Goal: Find specific page/section: Find specific page/section

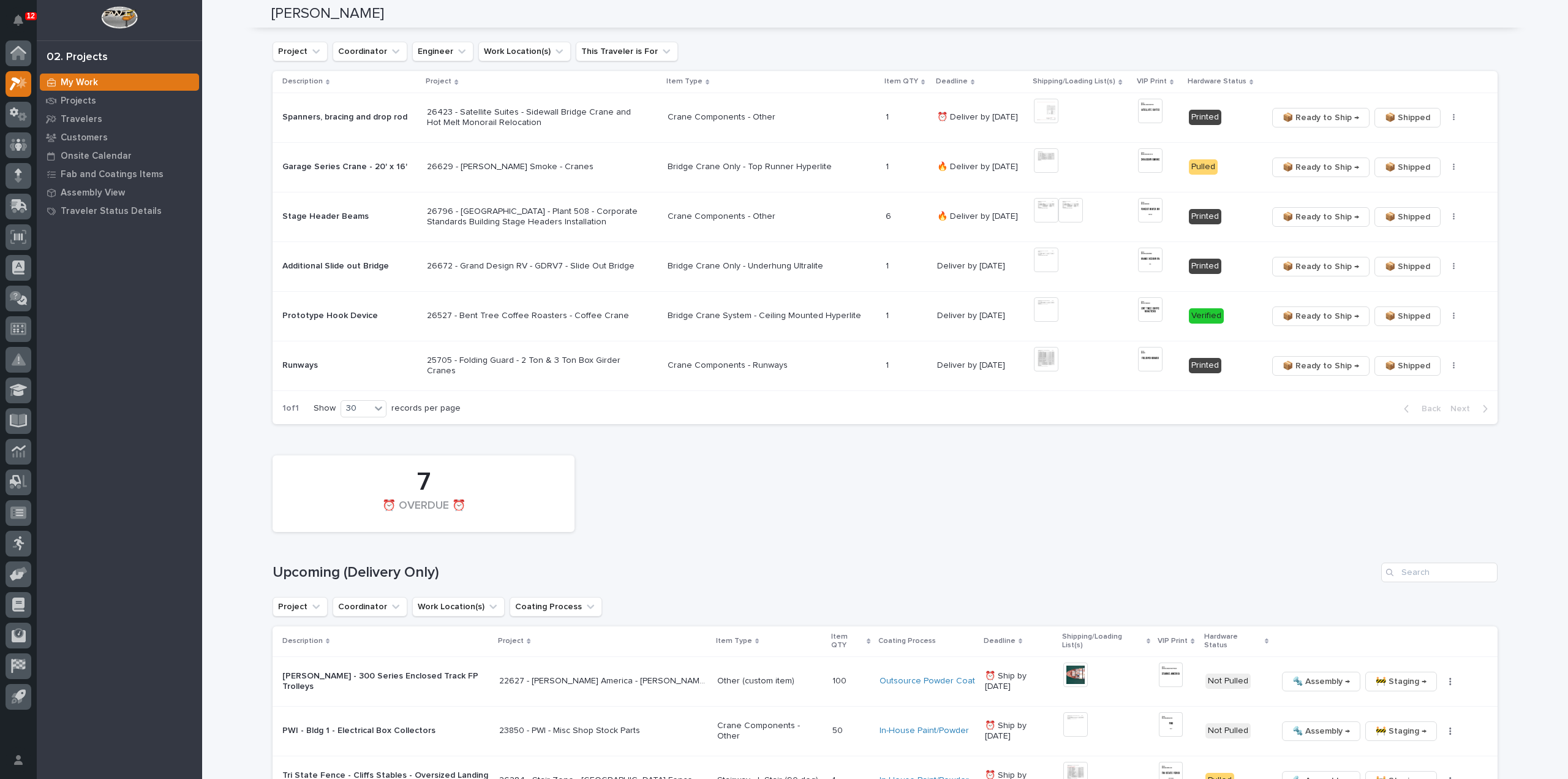
scroll to position [980, 0]
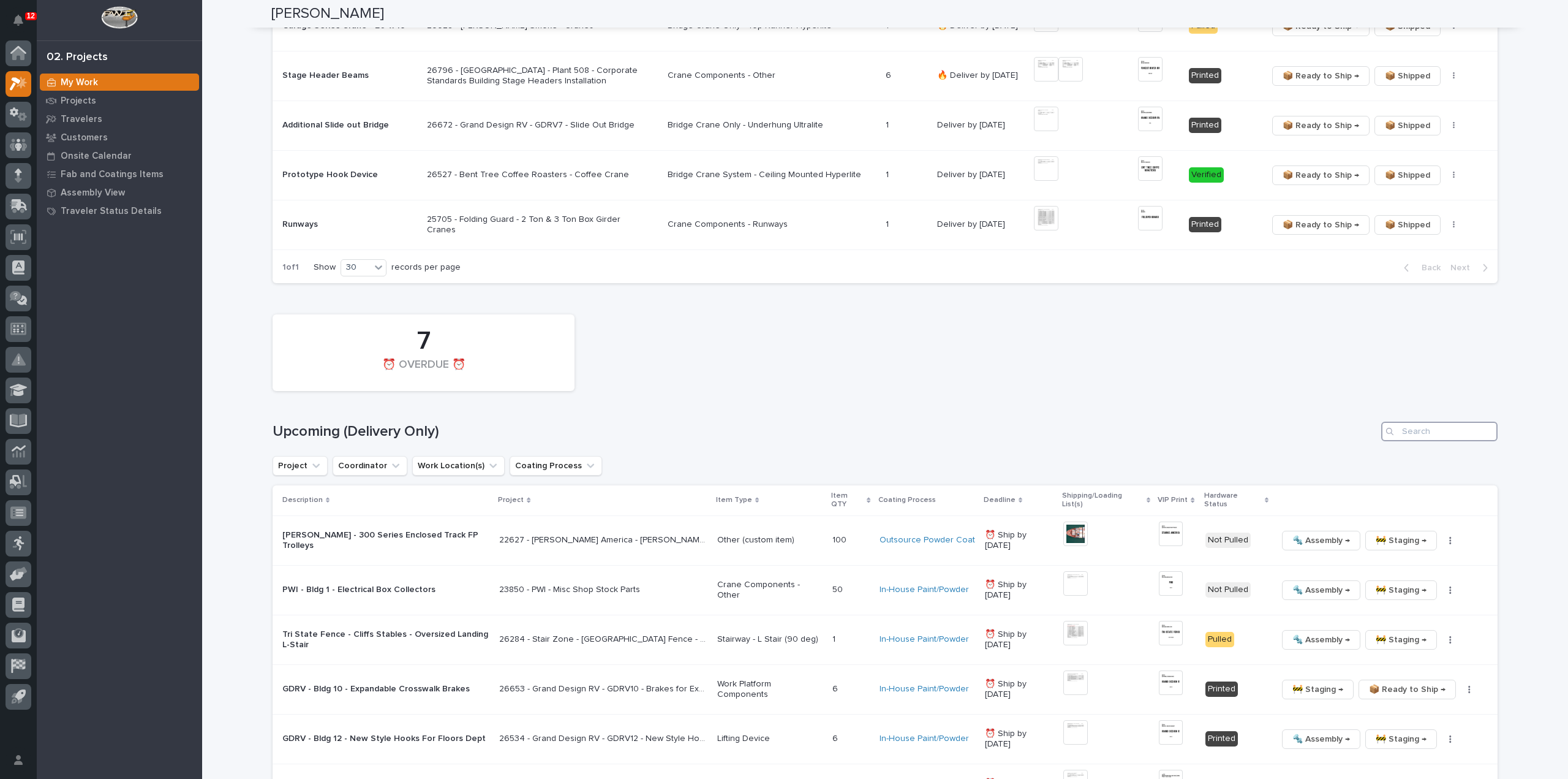
click at [1429, 431] on input "Search" at bounding box center [1439, 431] width 116 height 20
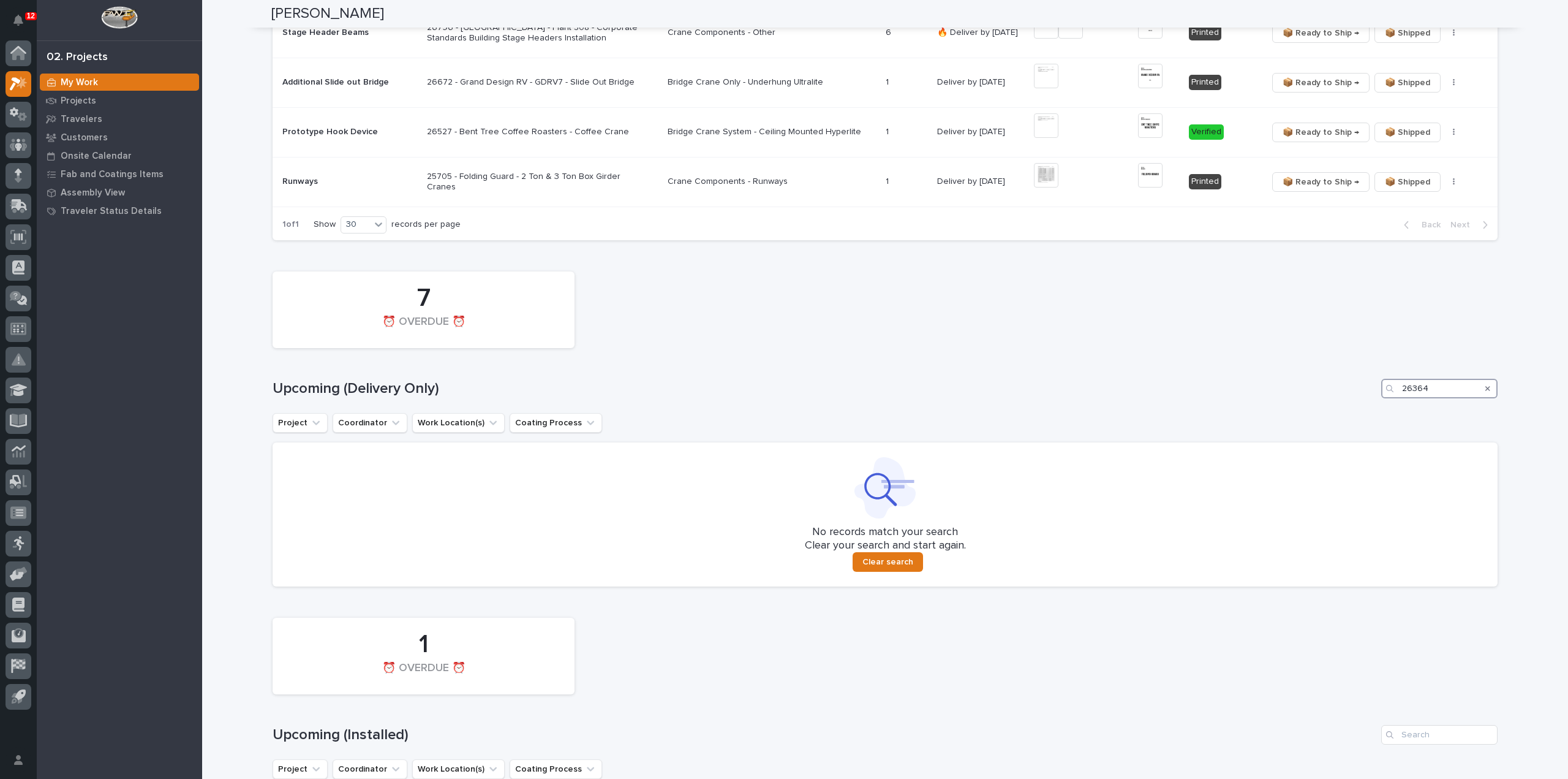
scroll to position [1268, 0]
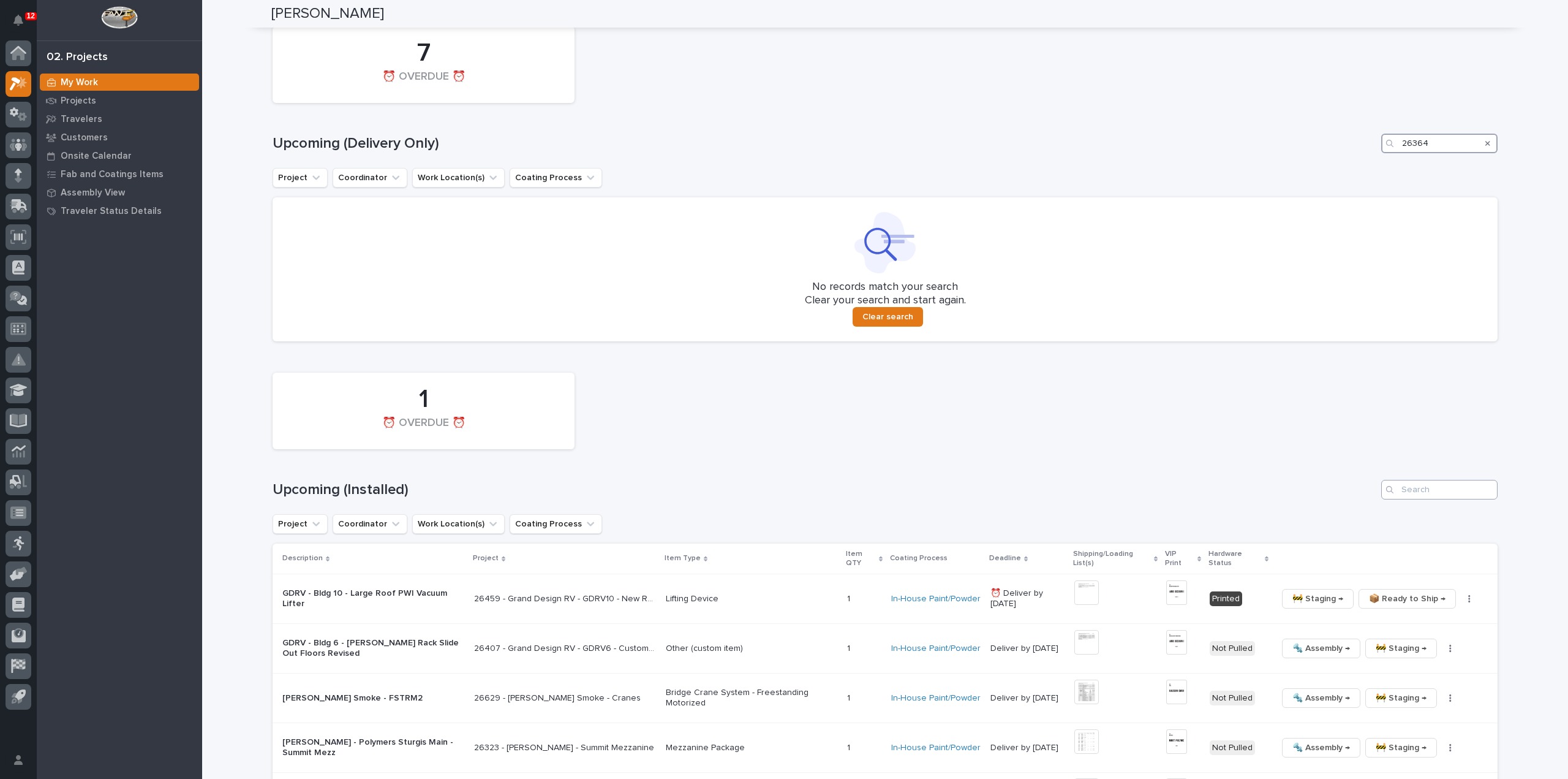
type input "26364"
click at [1440, 485] on input "Search" at bounding box center [1439, 489] width 116 height 20
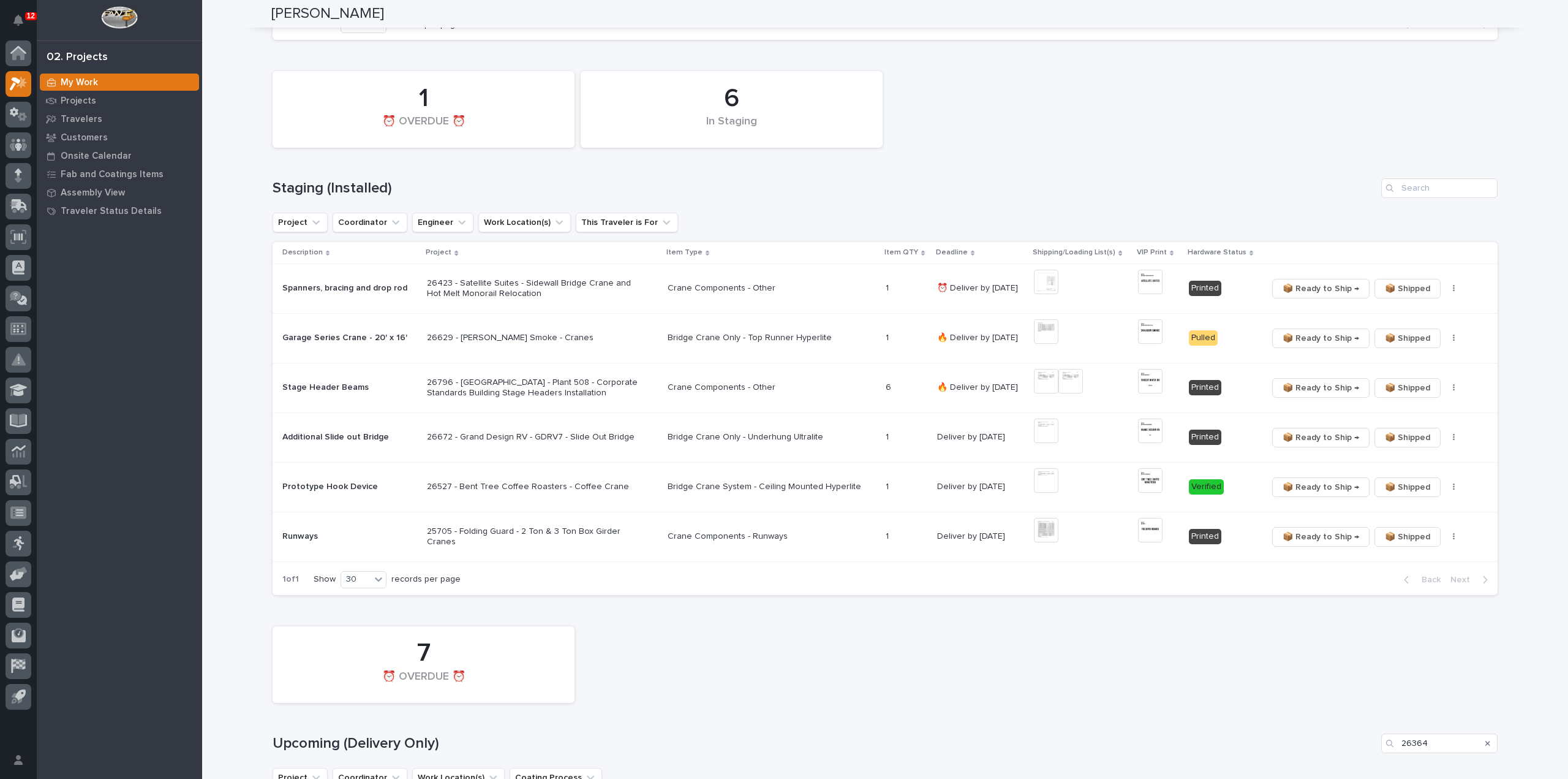
scroll to position [1281, 0]
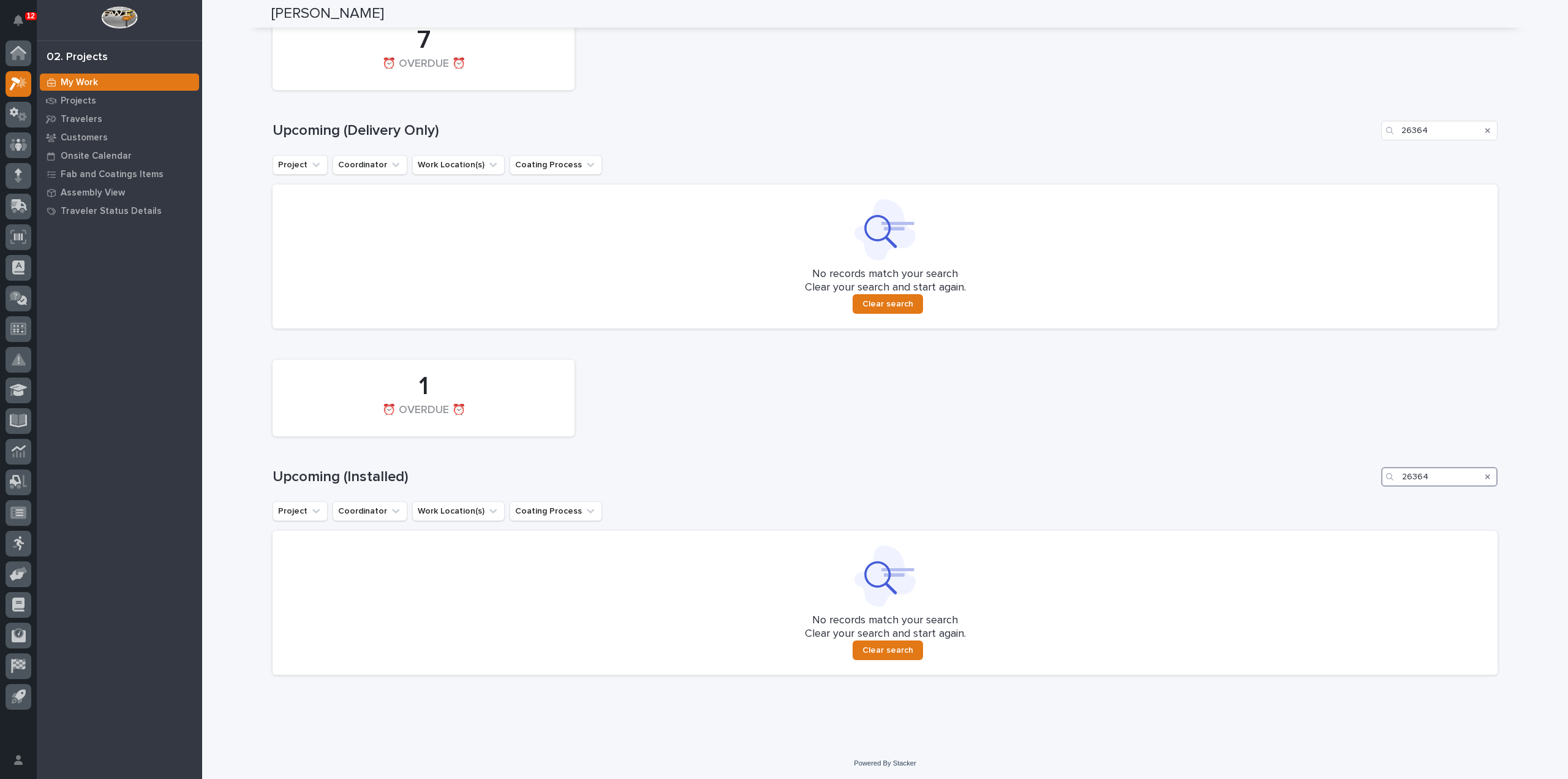
drag, startPoint x: 1443, startPoint y: 478, endPoint x: 1341, endPoint y: 499, distance: 104.1
click at [1341, 499] on div "1 ⏰ OVERDUE ⏰ Upcoming (Installed) 26364 Project Coordinator Work Location(s) C…" at bounding box center [885, 514] width 1225 height 321
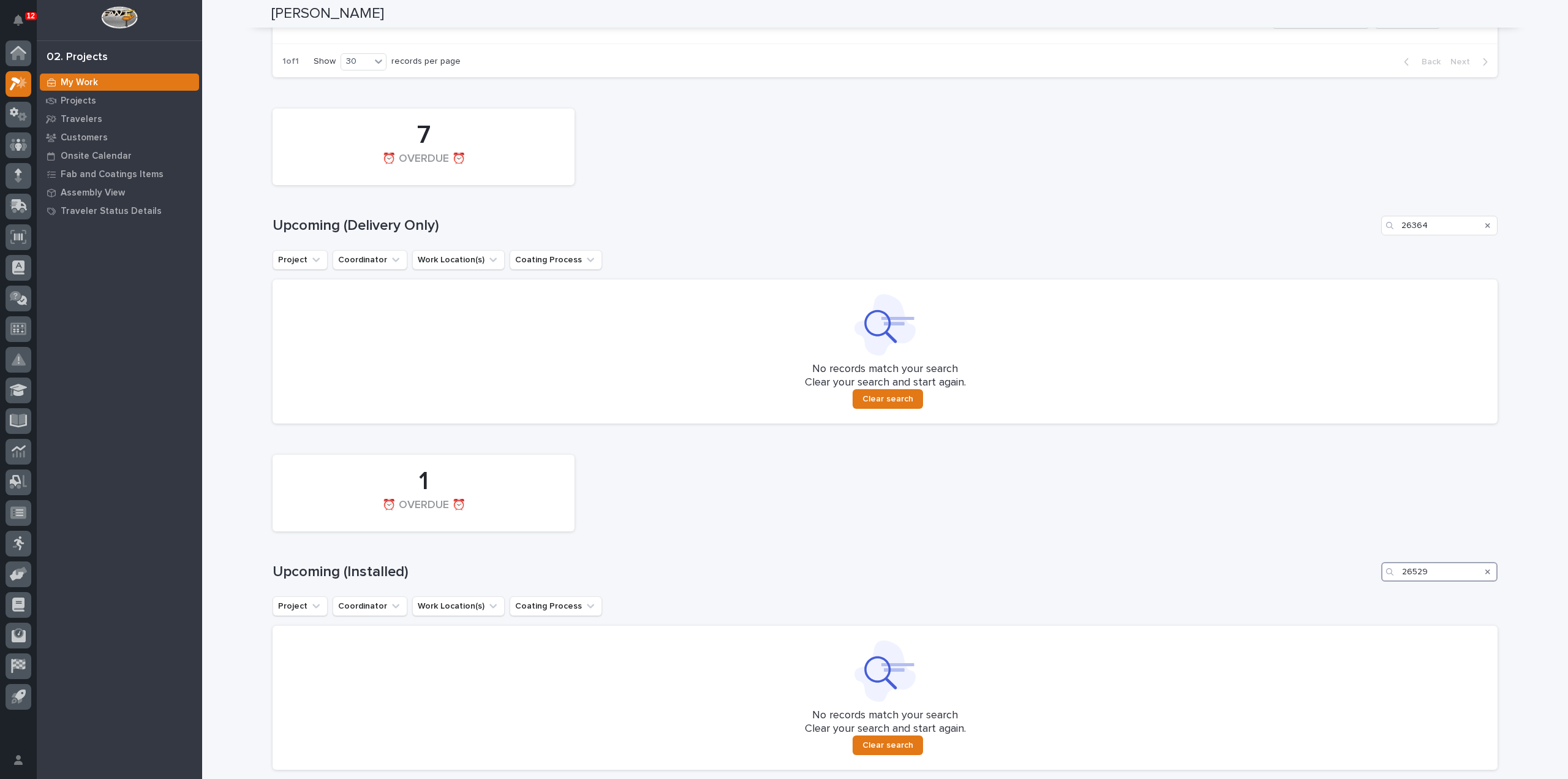
scroll to position [1036, 0]
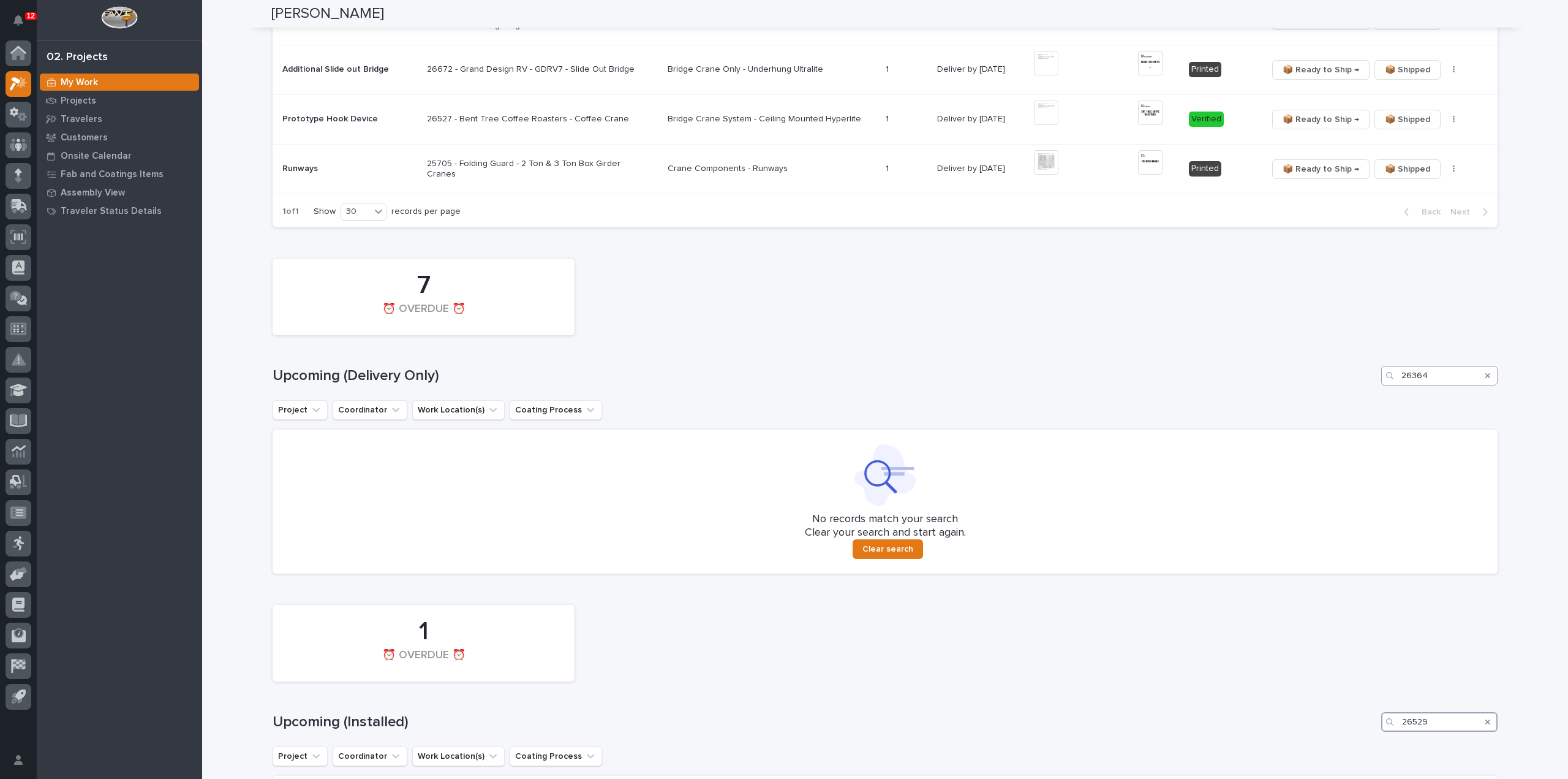
type input "26529"
drag, startPoint x: 1439, startPoint y: 380, endPoint x: 1309, endPoint y: 407, distance: 132.8
click at [1309, 407] on div "7 ⏰ OVERDUE ⏰ Upcoming (Delivery Only) 26364 Project Coordinator Work Location(…" at bounding box center [885, 413] width 1225 height 321
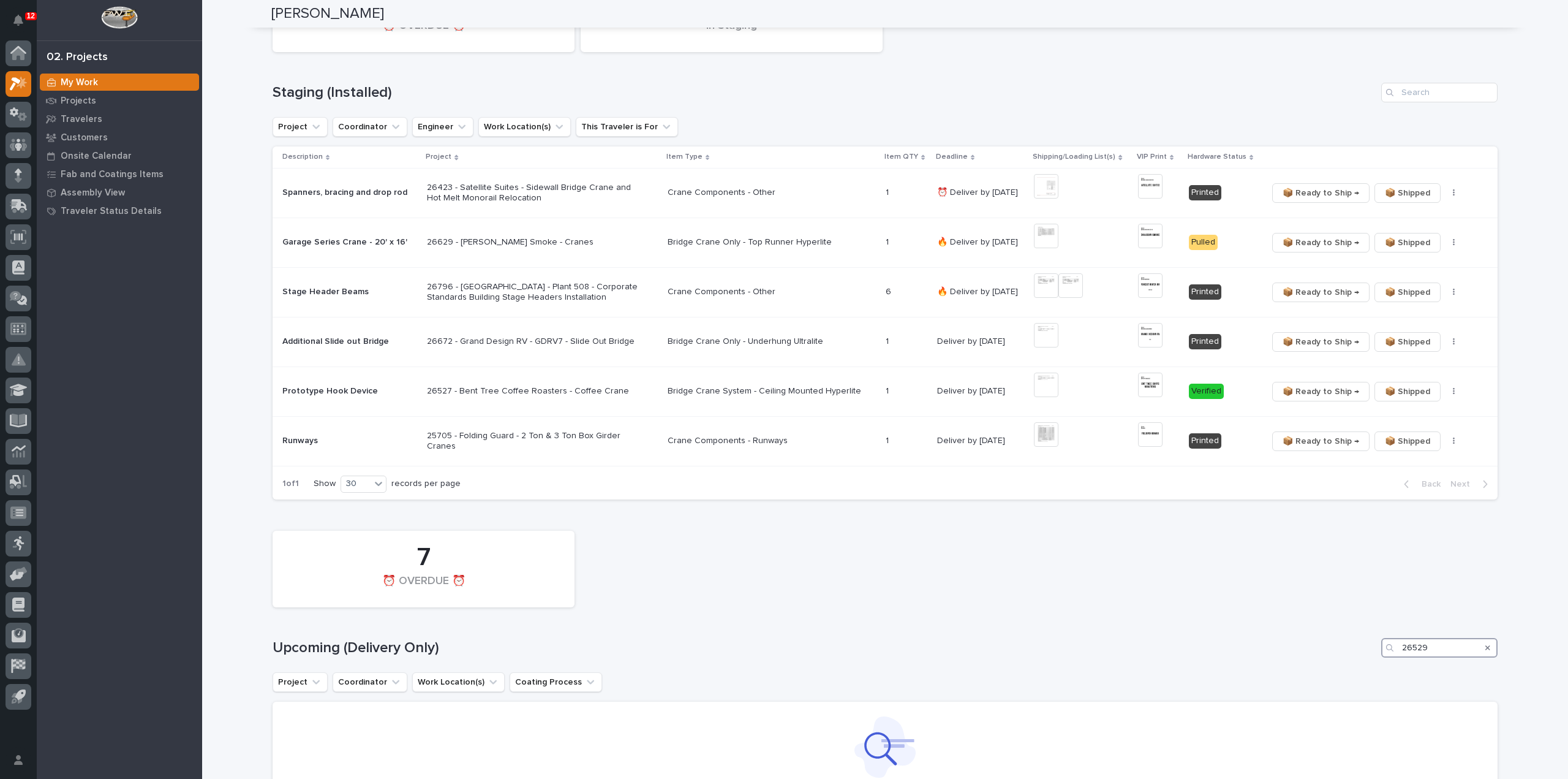
scroll to position [669, 0]
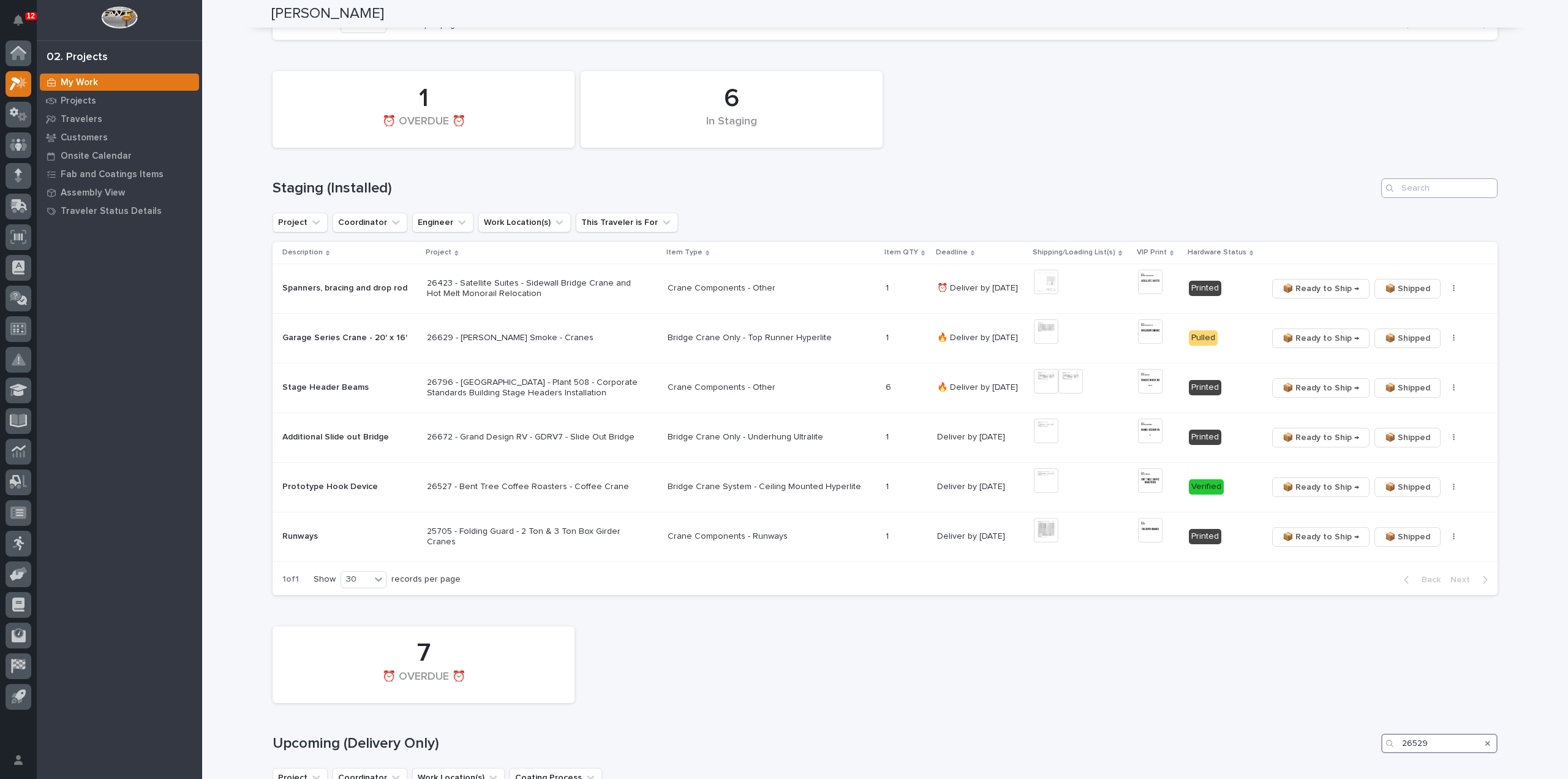
type input "26529"
click at [1448, 190] on input "Search" at bounding box center [1439, 187] width 116 height 20
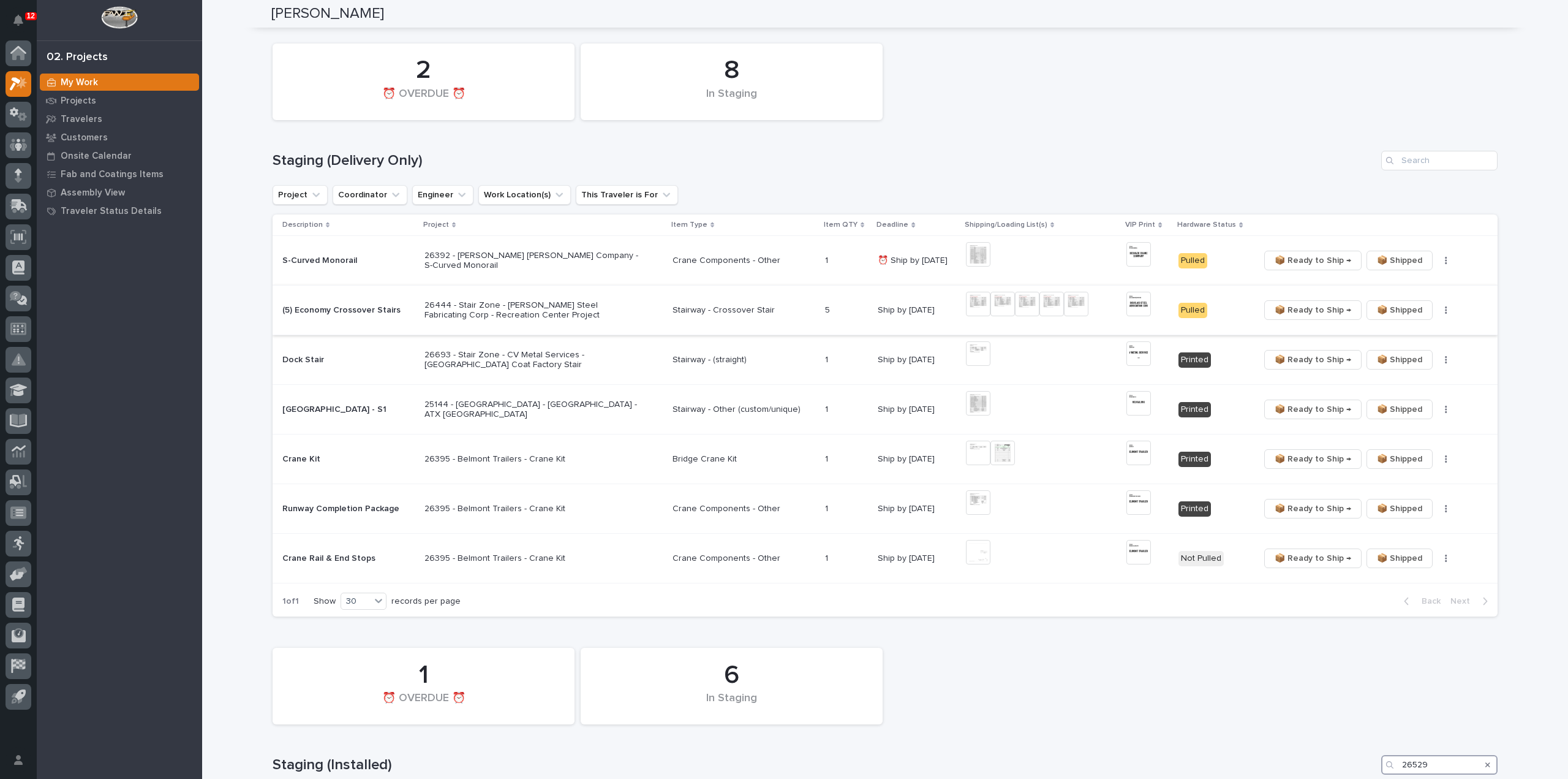
scroll to position [75, 0]
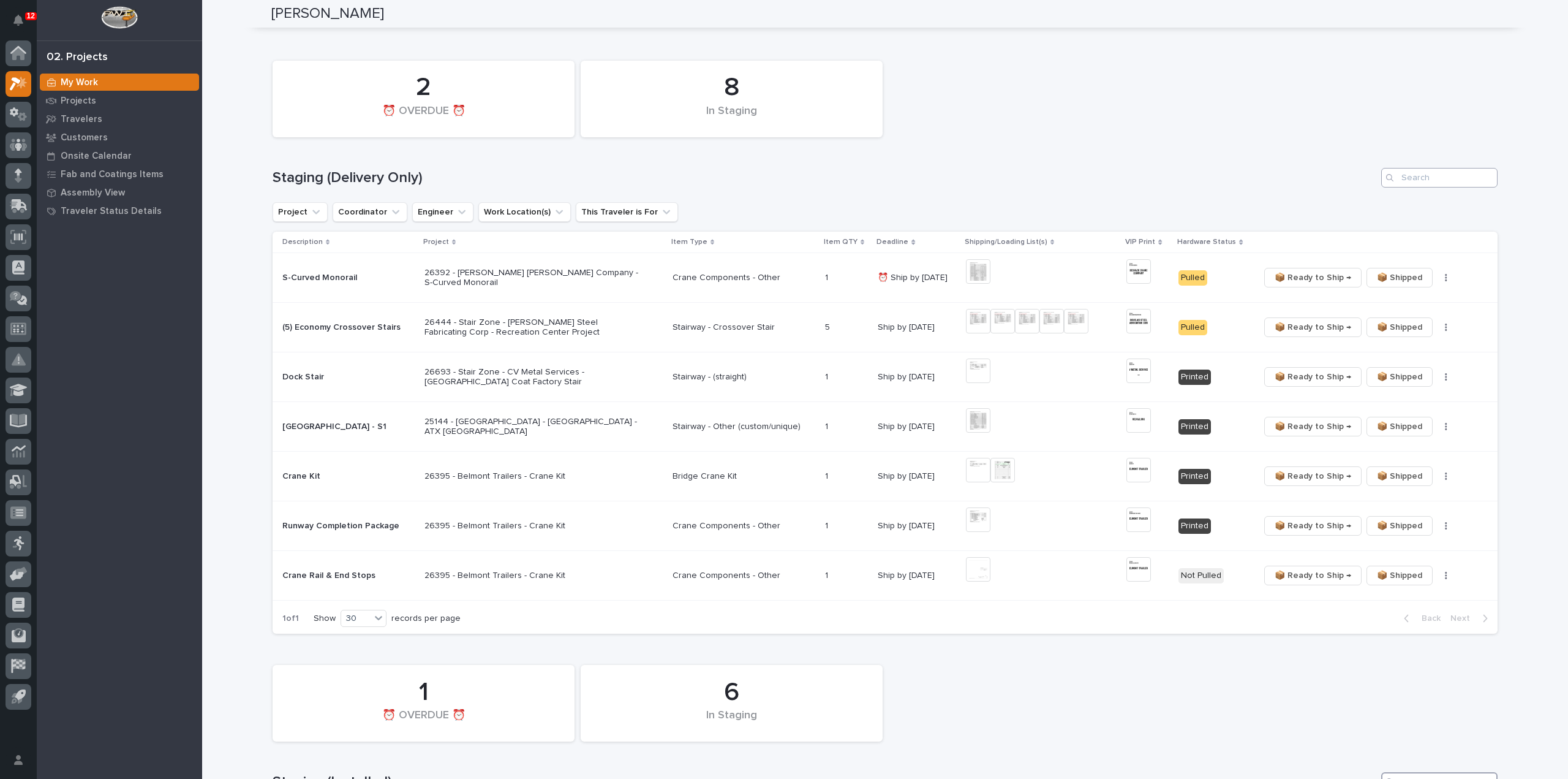
type input "26529"
click at [1404, 178] on input "Search" at bounding box center [1439, 177] width 116 height 20
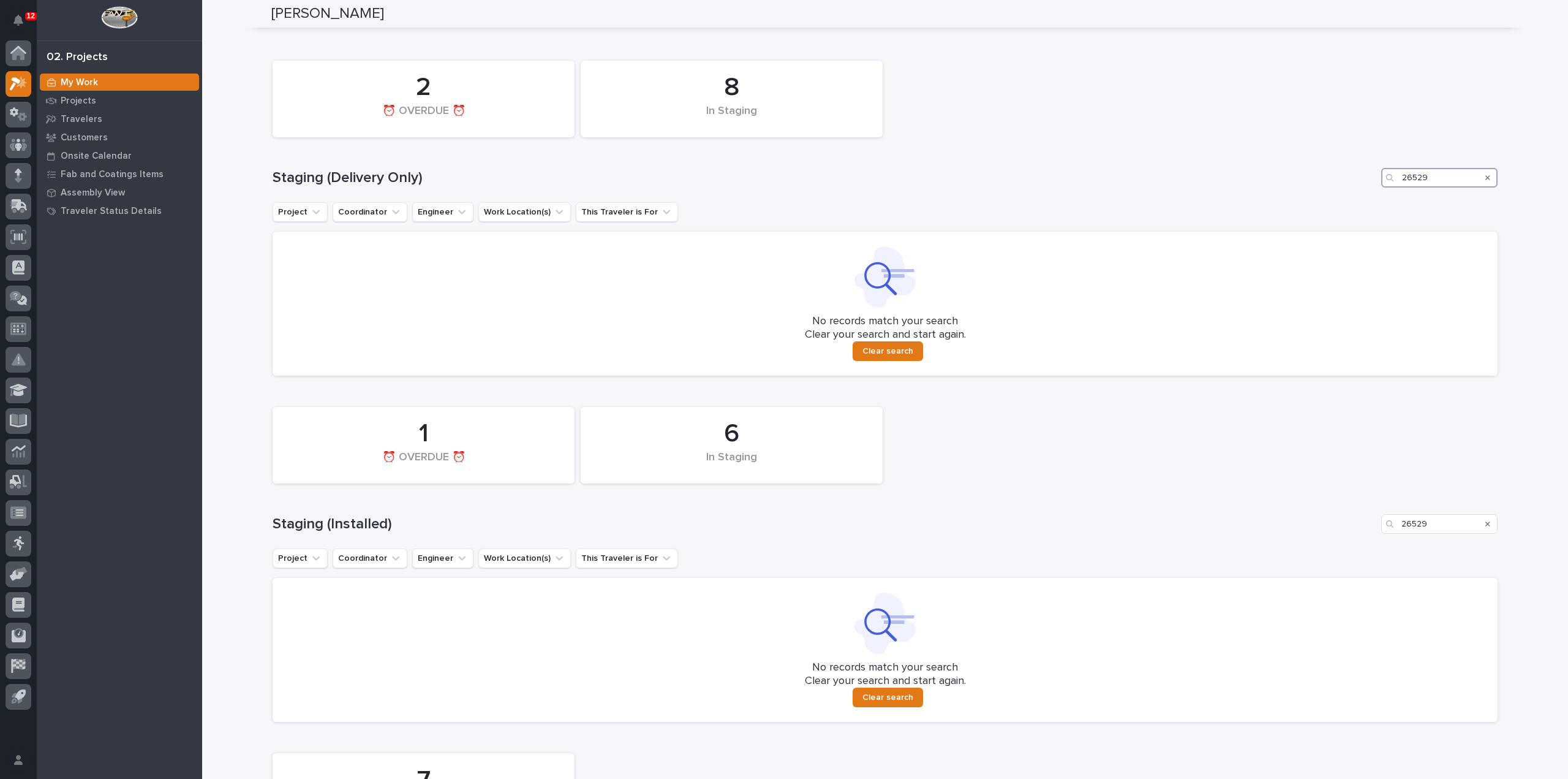
type input "26529"
